Goal: Task Accomplishment & Management: Use online tool/utility

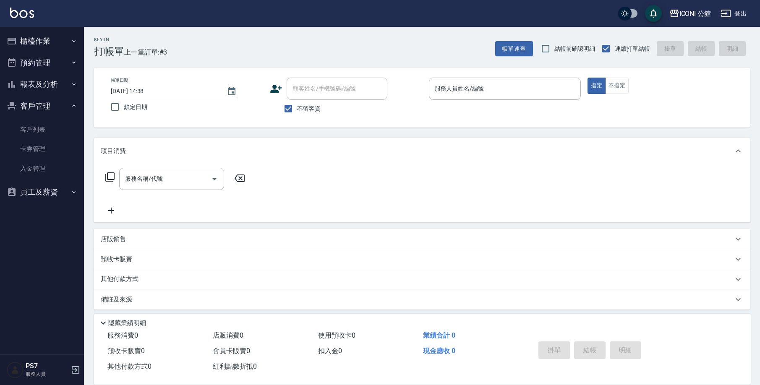
scroll to position [5, 0]
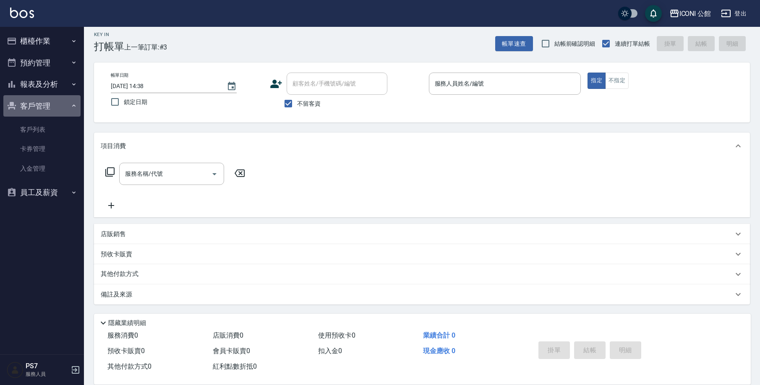
click at [18, 102] on button "客戶管理" at bounding box center [41, 106] width 77 height 22
click at [43, 136] on link "客戶列表" at bounding box center [41, 129] width 77 height 19
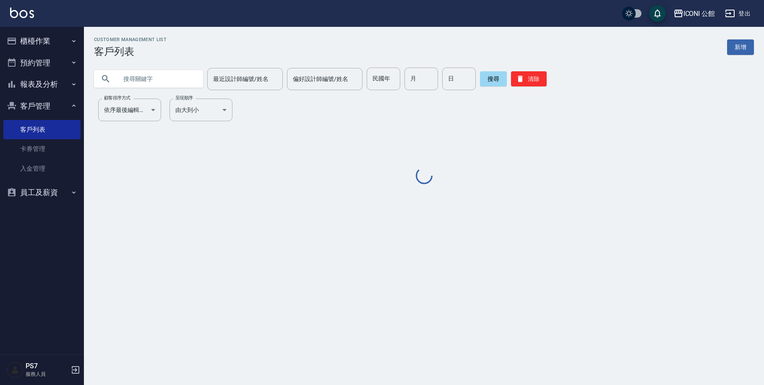
click at [180, 78] on input "text" at bounding box center [157, 79] width 79 height 23
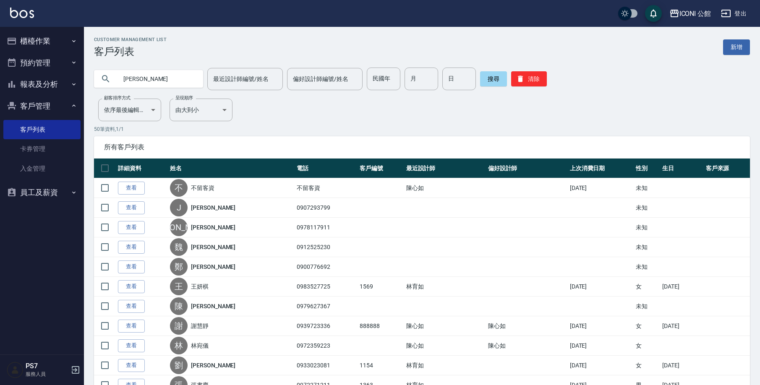
type input "[PERSON_NAME]"
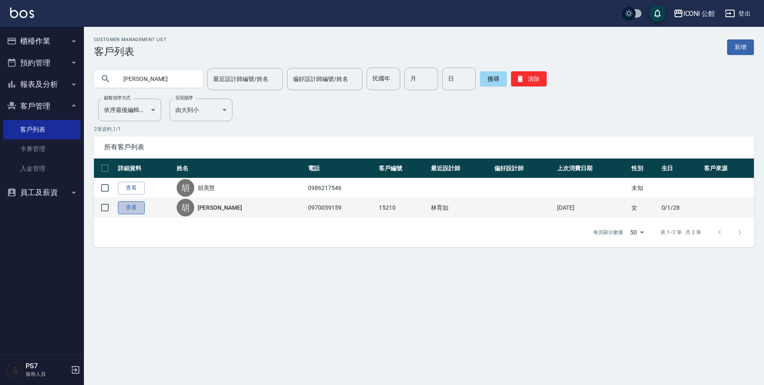
click at [125, 210] on link "查看" at bounding box center [131, 208] width 27 height 13
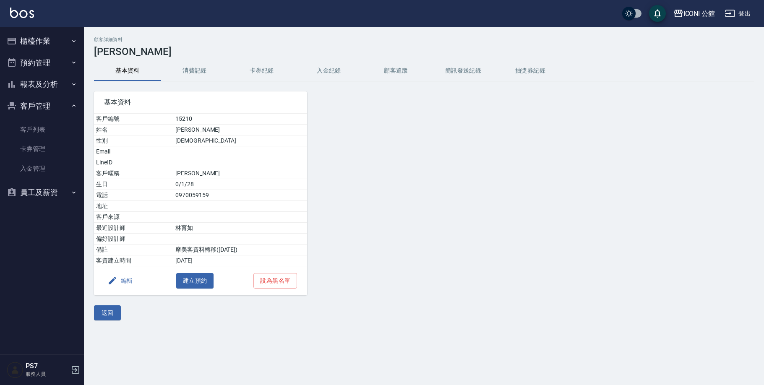
click at [189, 72] on button "消費記錄" at bounding box center [194, 71] width 67 height 20
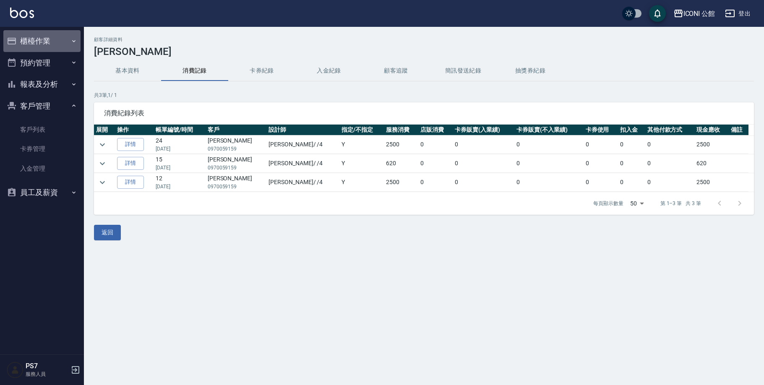
click at [31, 39] on button "櫃檯作業" at bounding box center [41, 41] width 77 height 22
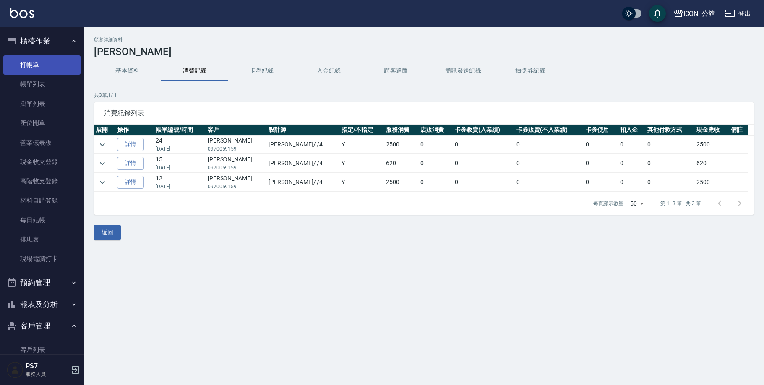
click at [25, 68] on link "打帳單" at bounding box center [41, 64] width 77 height 19
